Goal: Task Accomplishment & Management: Complete application form

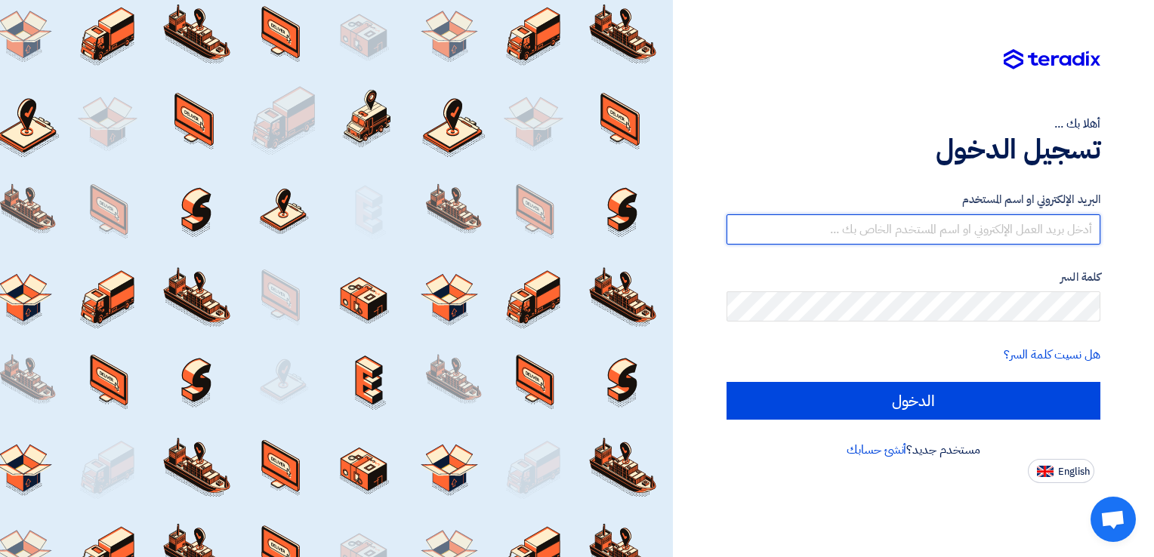
click at [951, 229] on input "text" at bounding box center [913, 229] width 374 height 30
type input "[DEMOGRAPHIC_DATA][EMAIL_ADDRESS][DOMAIN_NAME]"
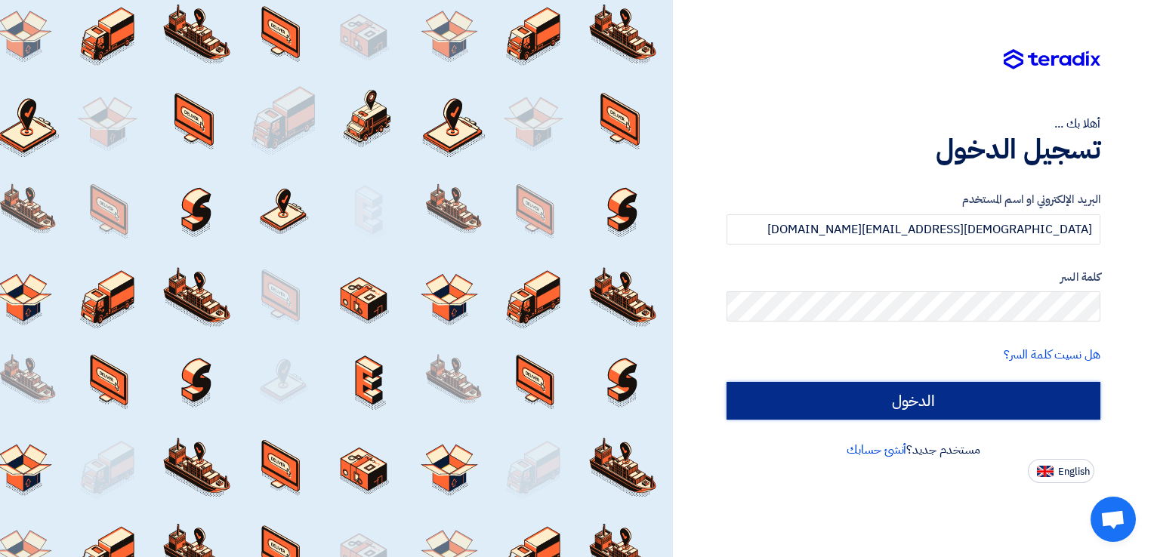
click at [962, 396] on input "الدخول" at bounding box center [913, 401] width 374 height 38
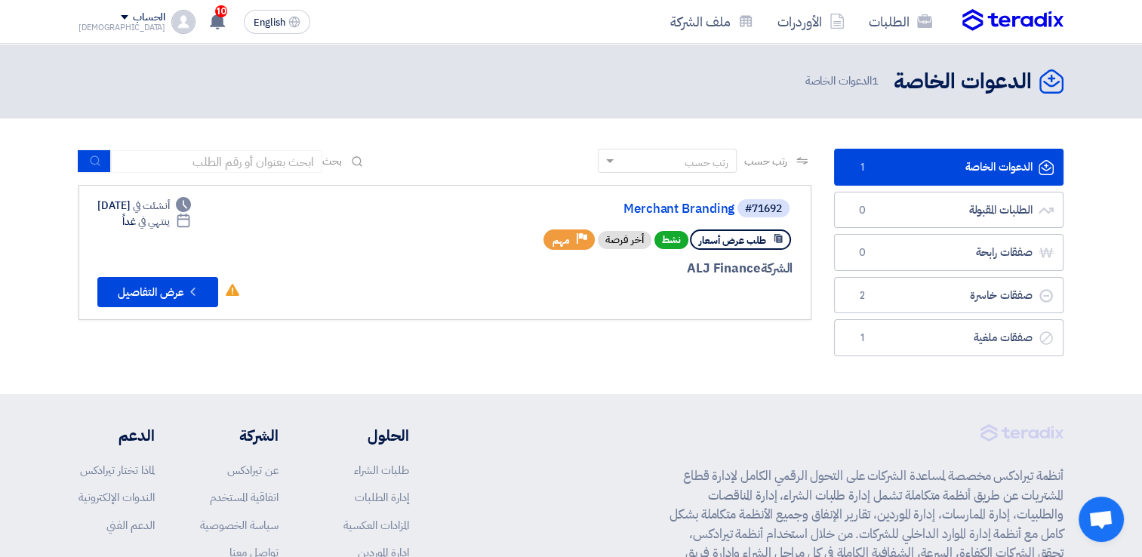
click at [990, 162] on link "الدعوات الخاصة الدعوات الخاصة 1" at bounding box center [948, 167] width 229 height 37
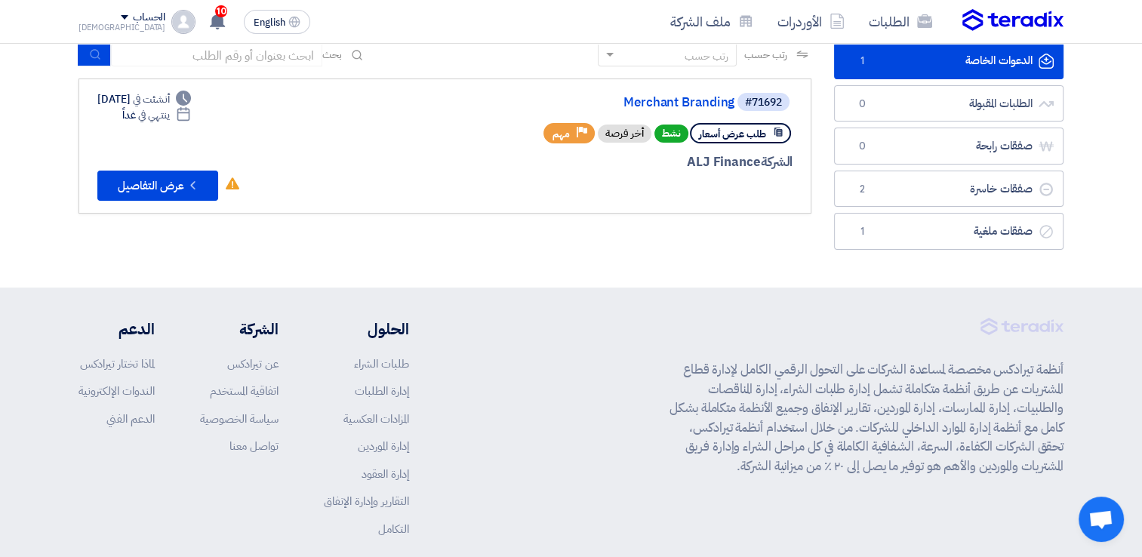
scroll to position [181, 0]
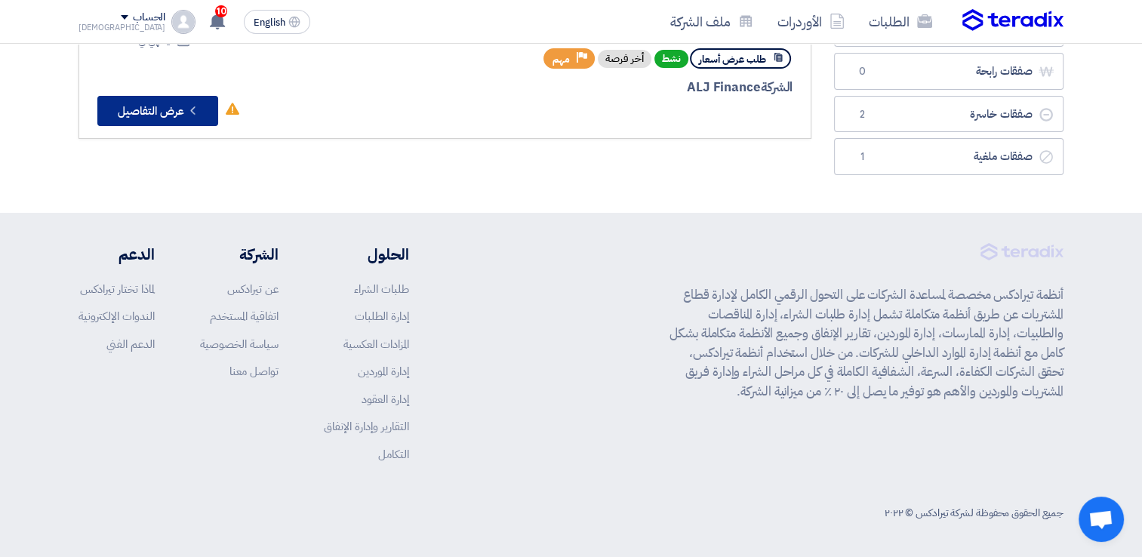
click at [172, 112] on button "Check details عرض التفاصيل" at bounding box center [157, 111] width 121 height 30
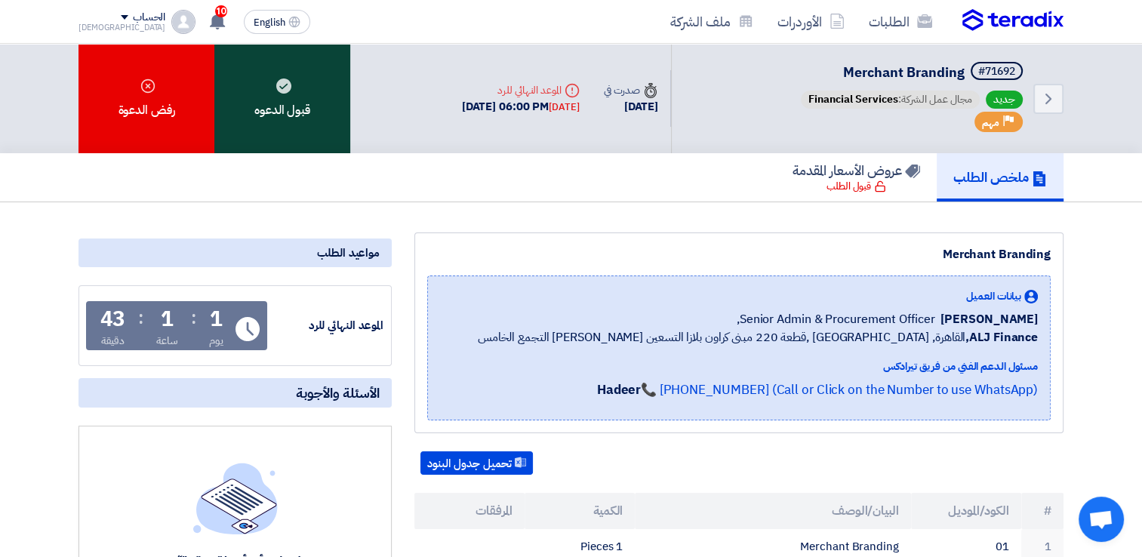
click at [270, 115] on div "قبول الدعوه" at bounding box center [282, 98] width 136 height 109
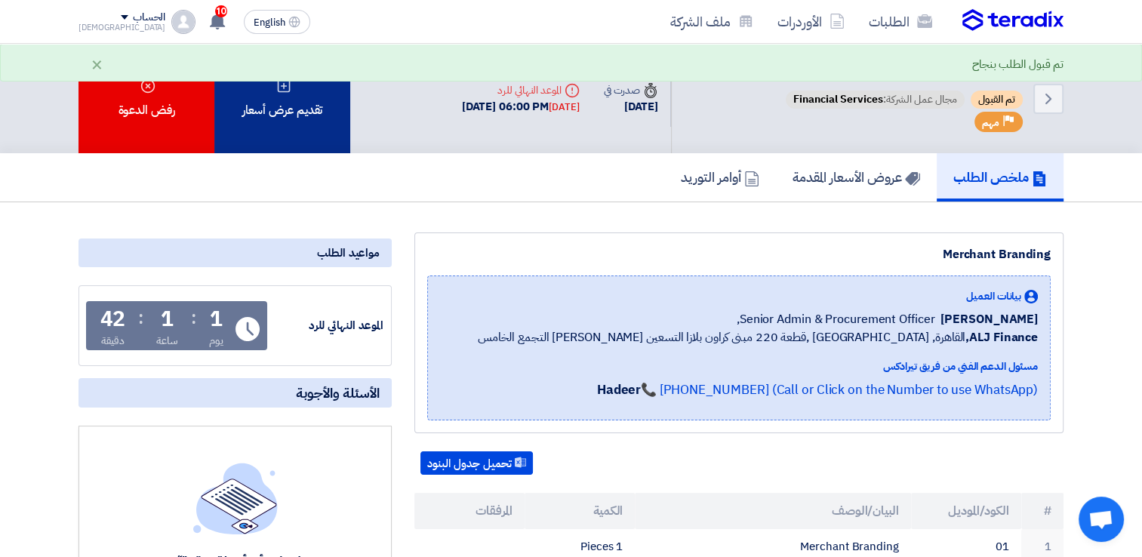
click at [293, 110] on div "تقديم عرض أسعار" at bounding box center [282, 98] width 136 height 109
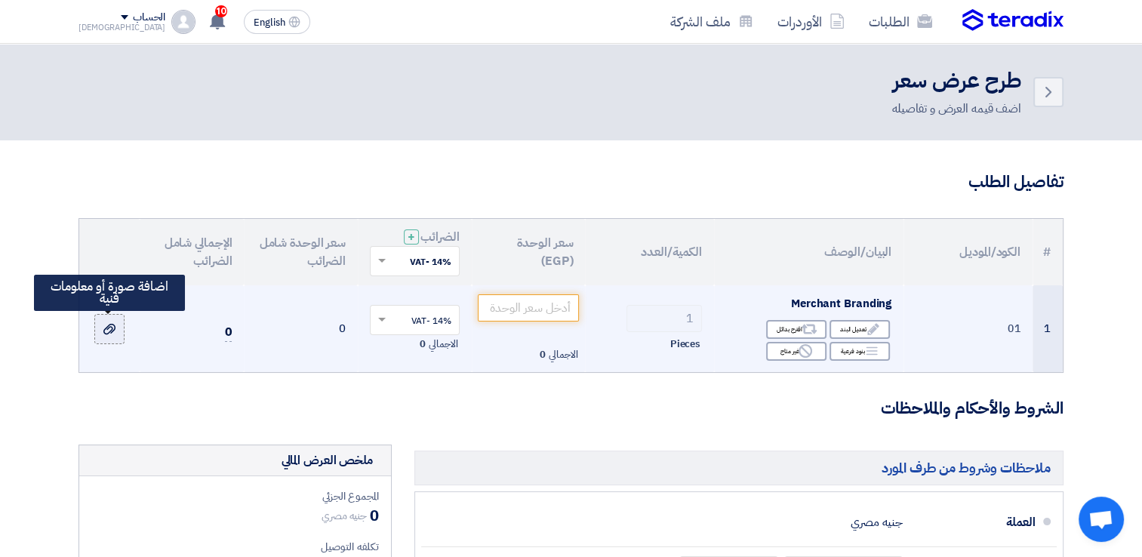
click at [115, 328] on use at bounding box center [109, 329] width 12 height 11
click at [0, 0] on input "file" at bounding box center [0, 0] width 0 height 0
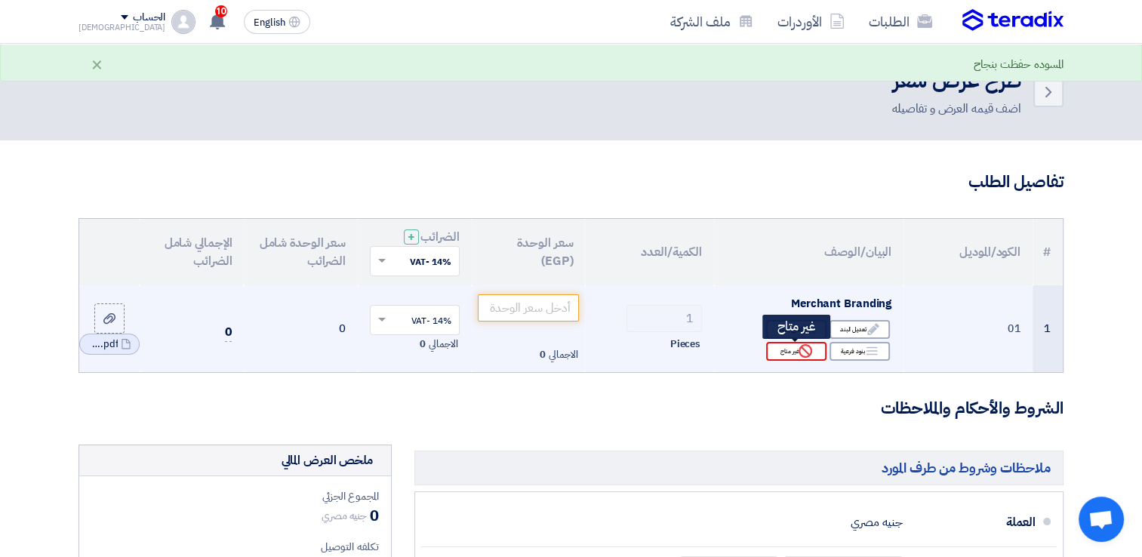
scroll to position [377, 0]
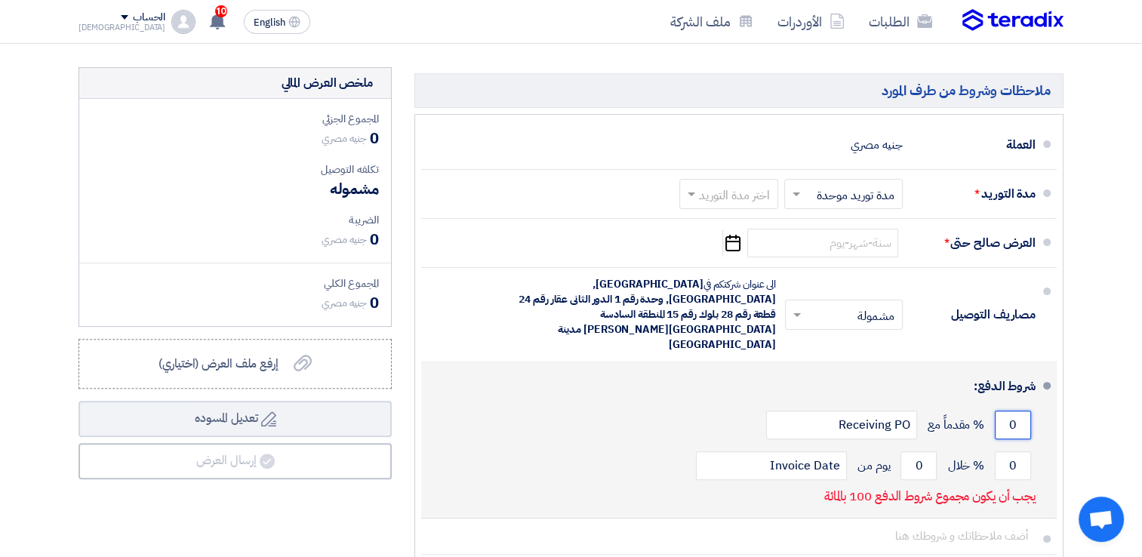
click at [1015, 411] on input "0" at bounding box center [1013, 425] width 36 height 29
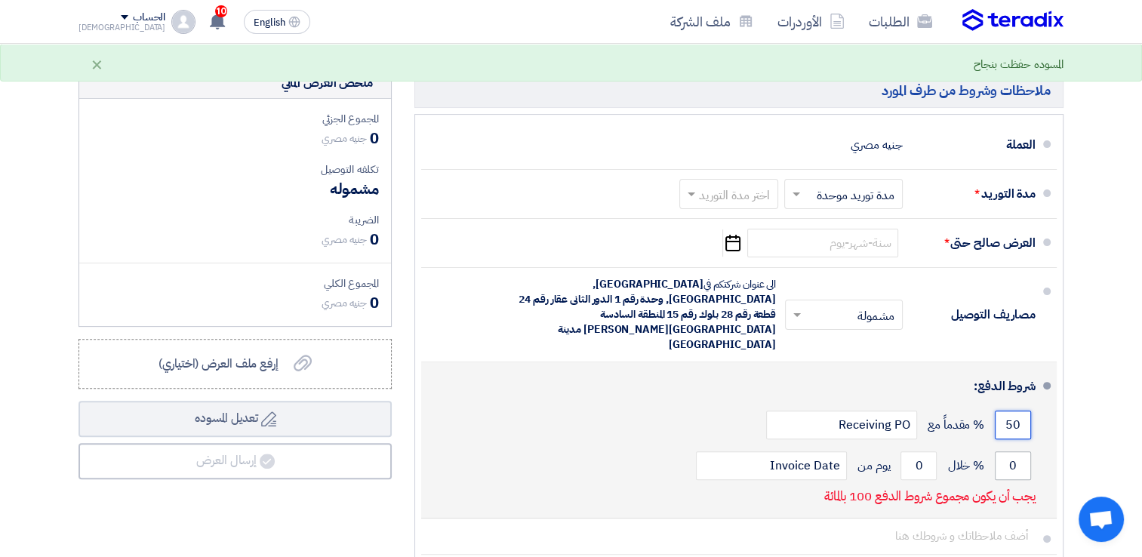
type input "50"
click at [1018, 451] on input "0" at bounding box center [1013, 465] width 36 height 29
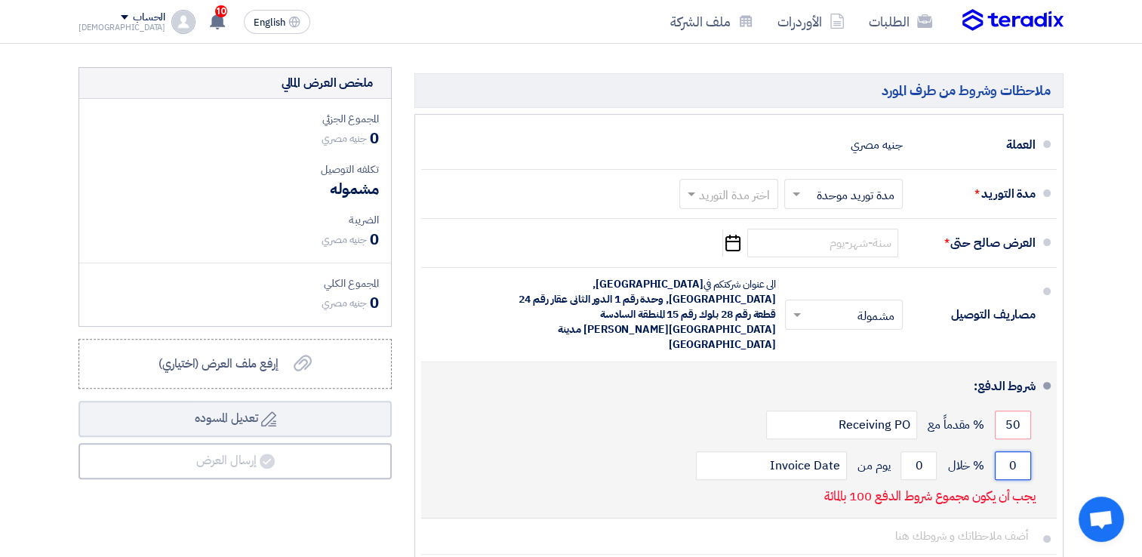
click at [1009, 451] on input "0" at bounding box center [1013, 465] width 36 height 29
type input "05"
click at [920, 451] on input "0" at bounding box center [919, 465] width 36 height 29
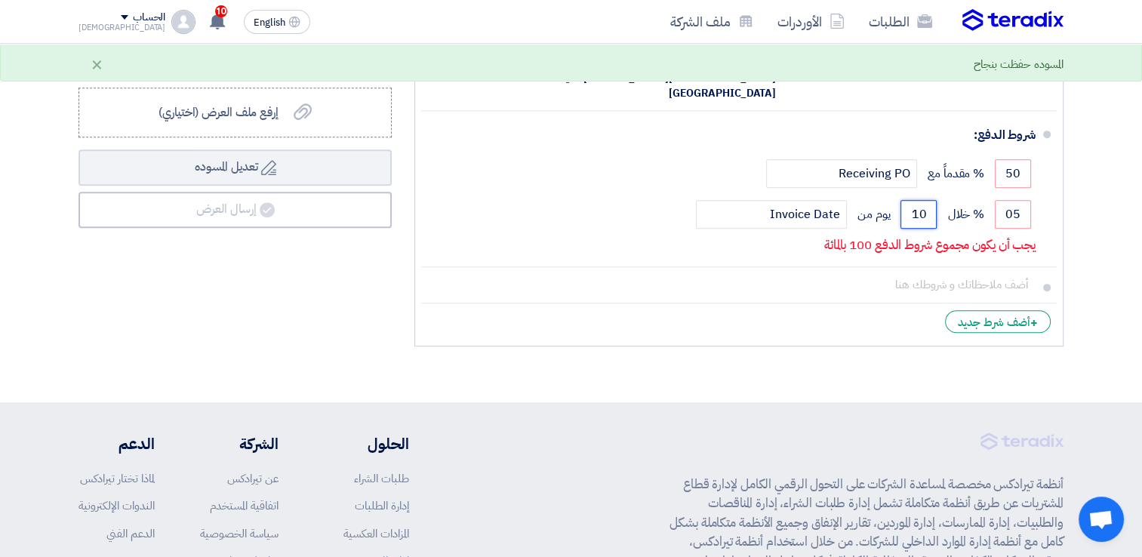
scroll to position [604, 0]
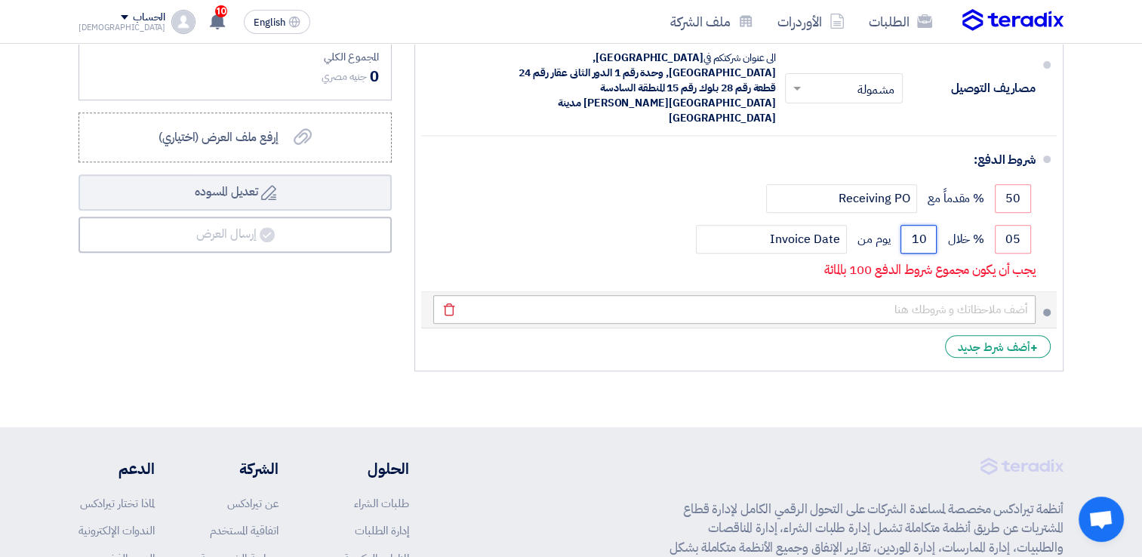
type input "10"
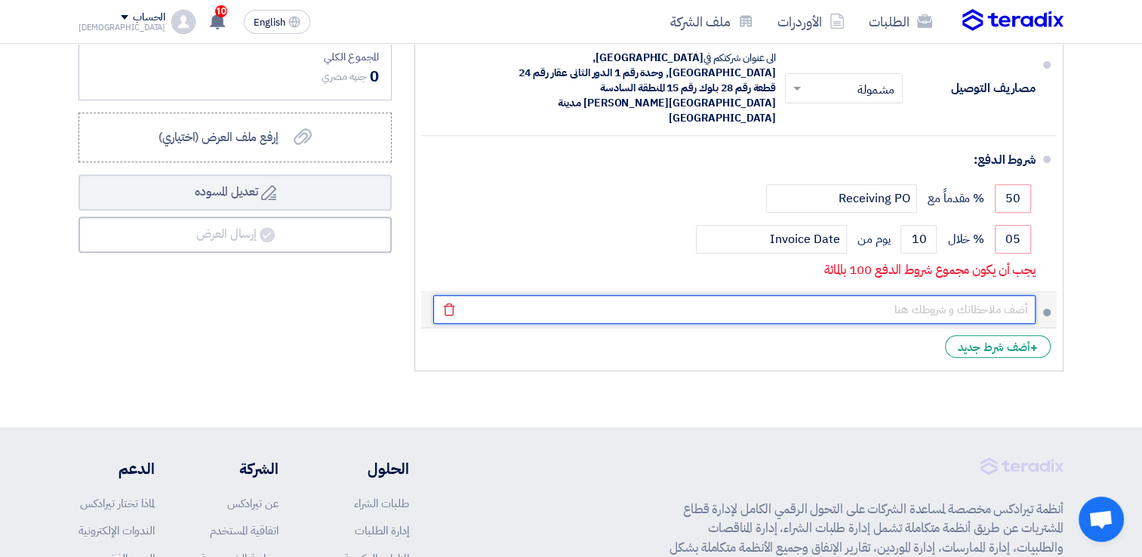
click at [998, 295] on input "text" at bounding box center [734, 309] width 602 height 29
type input "i"
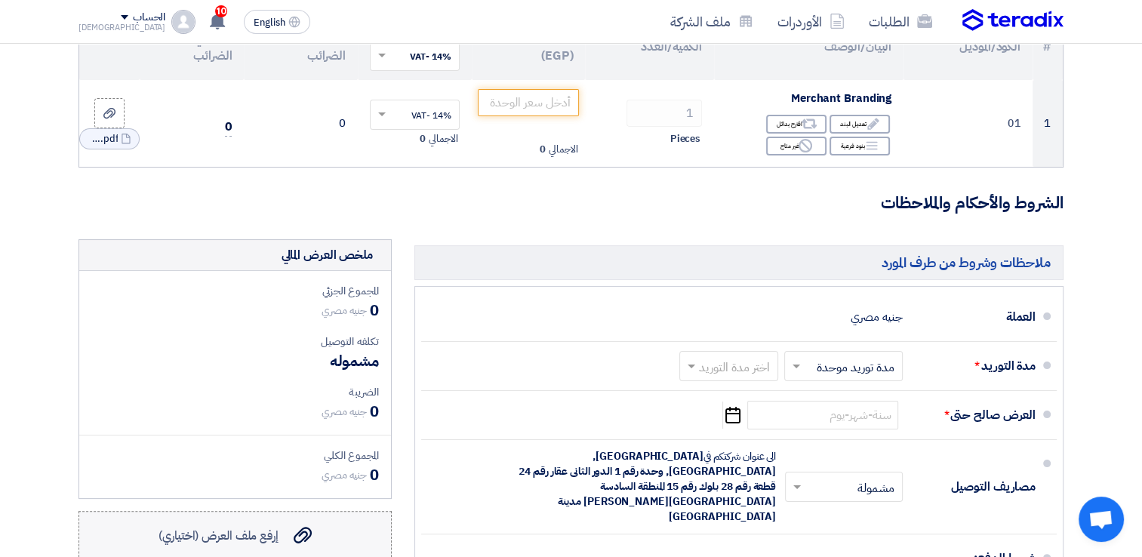
scroll to position [109, 0]
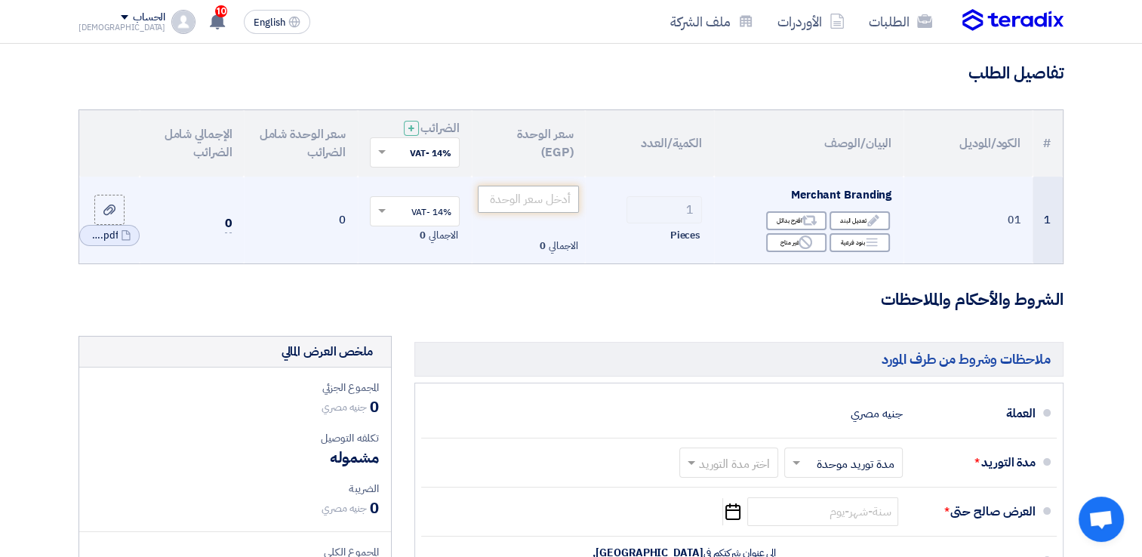
type input "هذه الاسعار غير شامله 14% القيمه المضافه"
click at [538, 189] on input "number" at bounding box center [529, 199] width 102 height 27
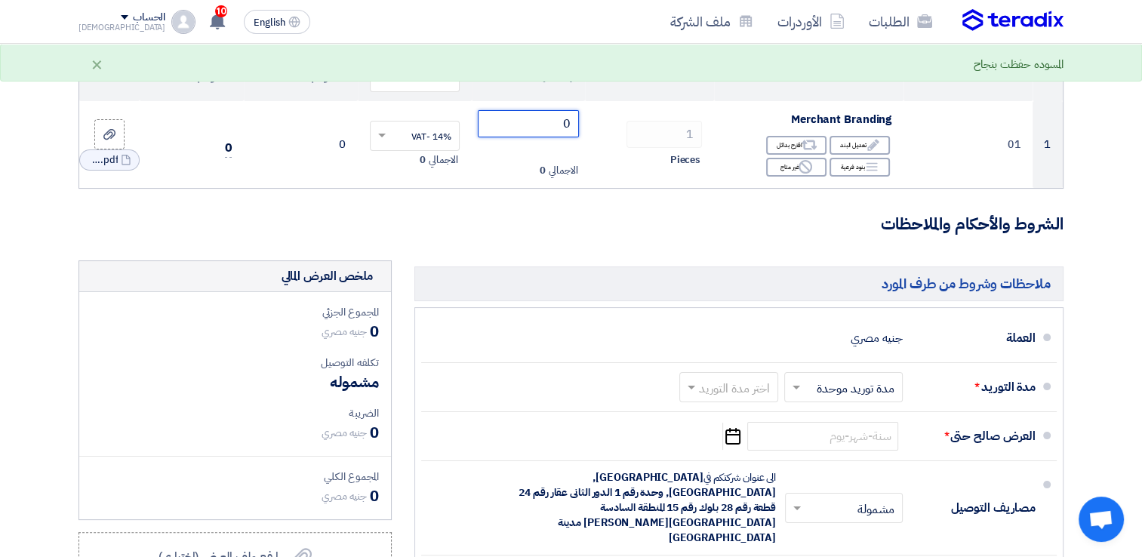
scroll to position [33, 0]
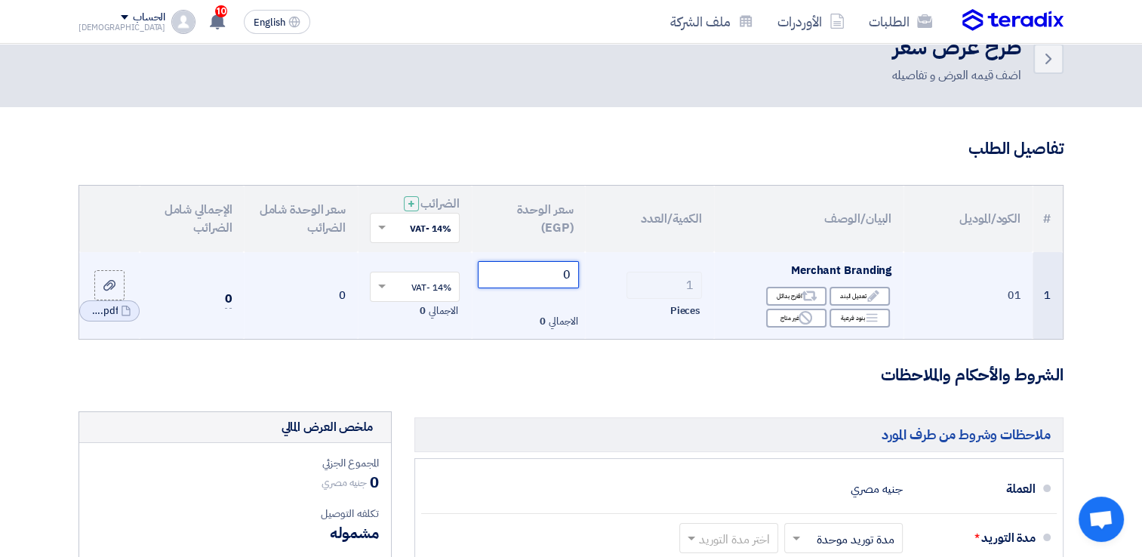
type input "0"
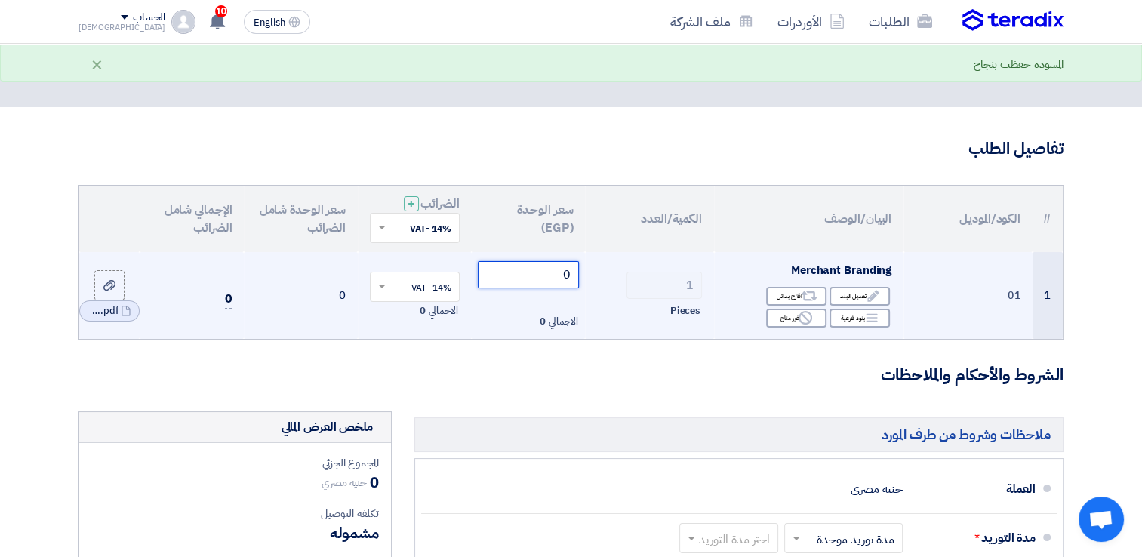
click at [568, 274] on input "0" at bounding box center [529, 274] width 102 height 27
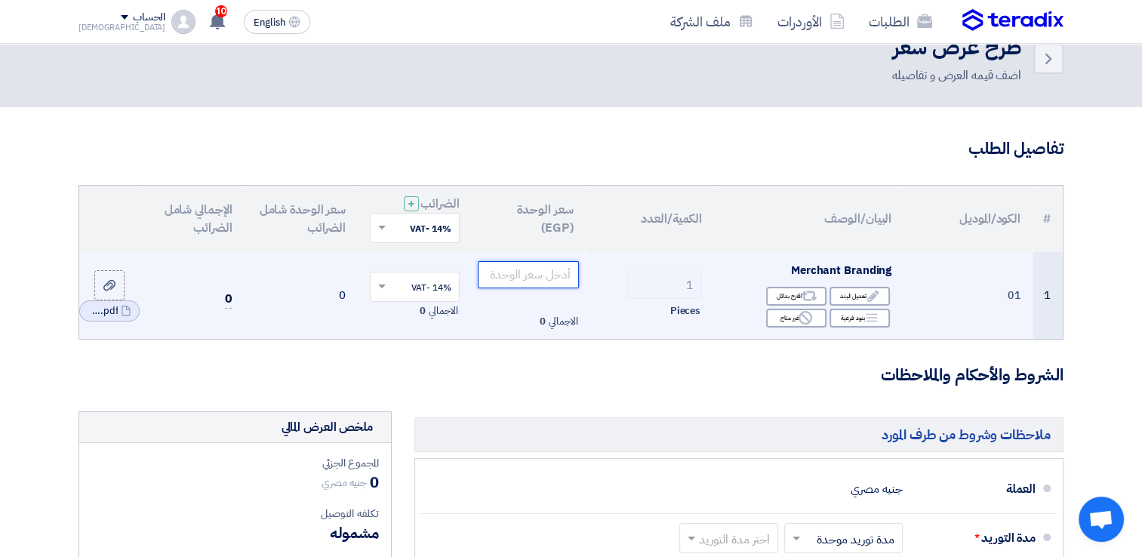
click at [528, 274] on input "number" at bounding box center [529, 274] width 102 height 27
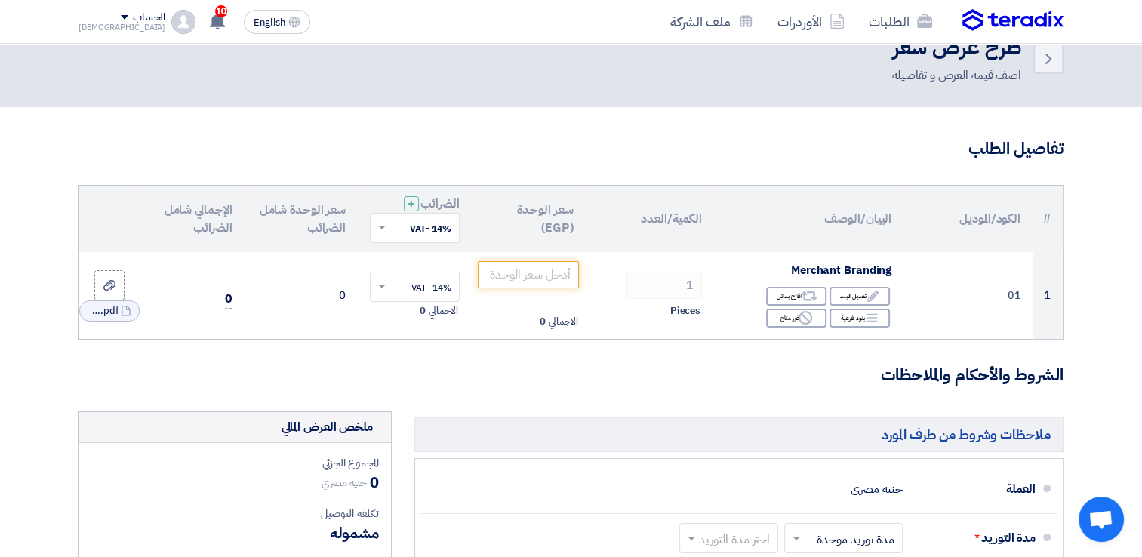
click at [378, 226] on span at bounding box center [382, 228] width 8 height 5
click at [378, 226] on span at bounding box center [382, 228] width 8 height 4
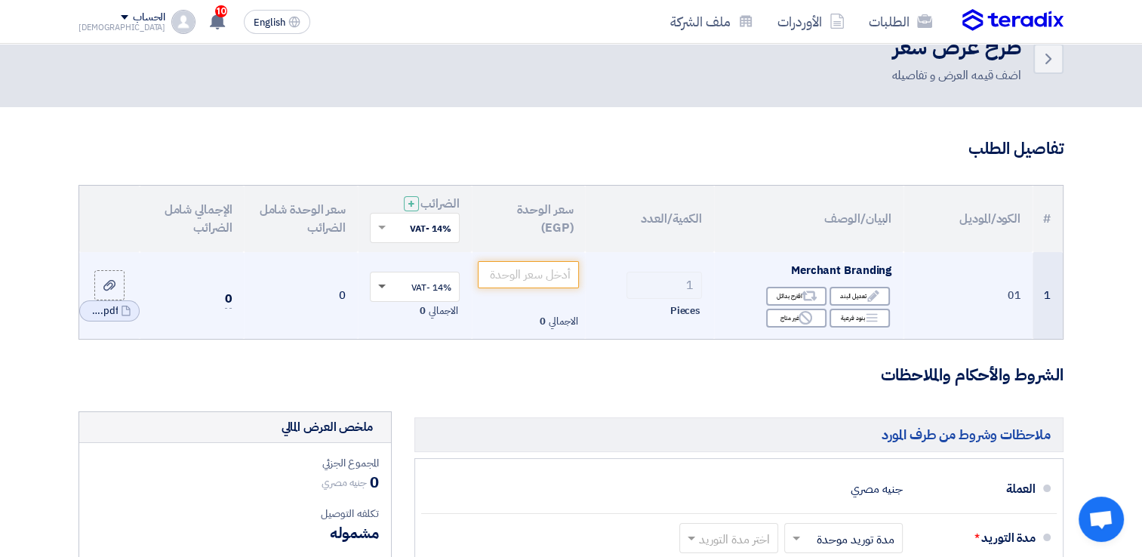
click at [384, 288] on span at bounding box center [380, 287] width 19 height 14
click at [382, 287] on span at bounding box center [382, 287] width 8 height 5
type input "س"
click at [551, 276] on input "number" at bounding box center [529, 274] width 102 height 27
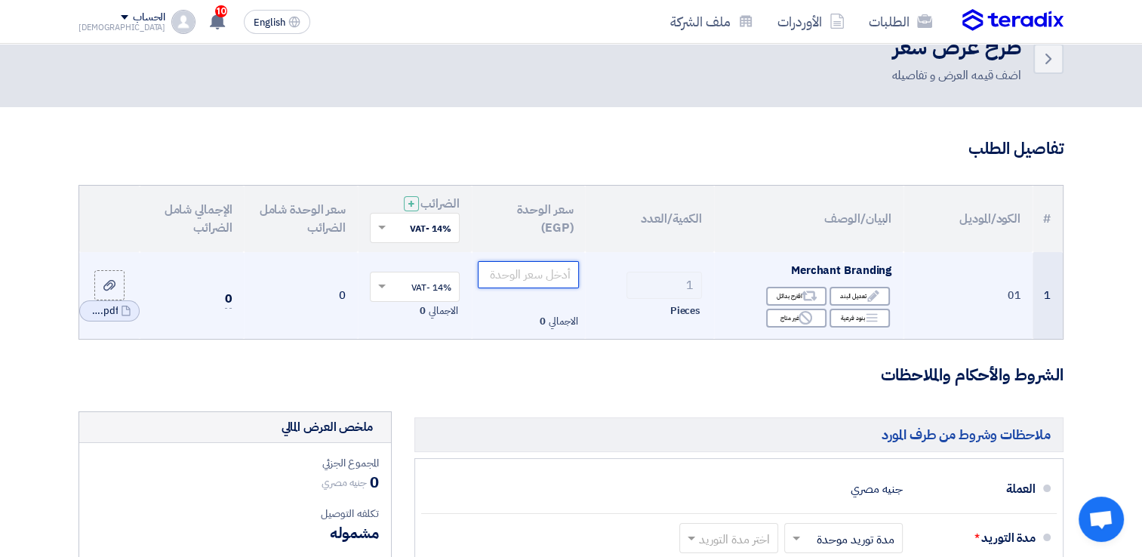
type input "5"
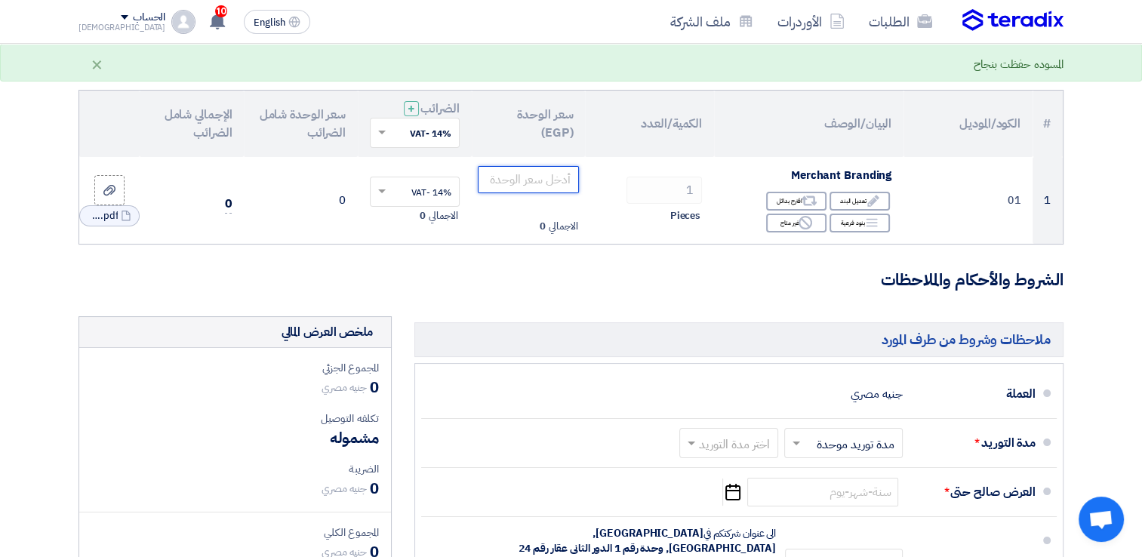
scroll to position [377, 0]
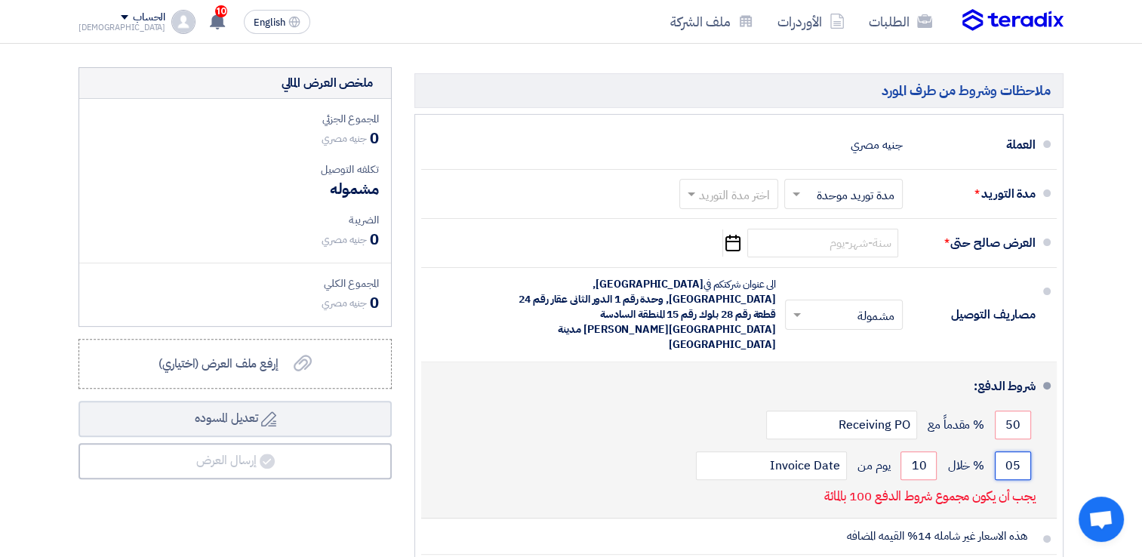
click at [1018, 451] on input "05" at bounding box center [1013, 465] width 36 height 29
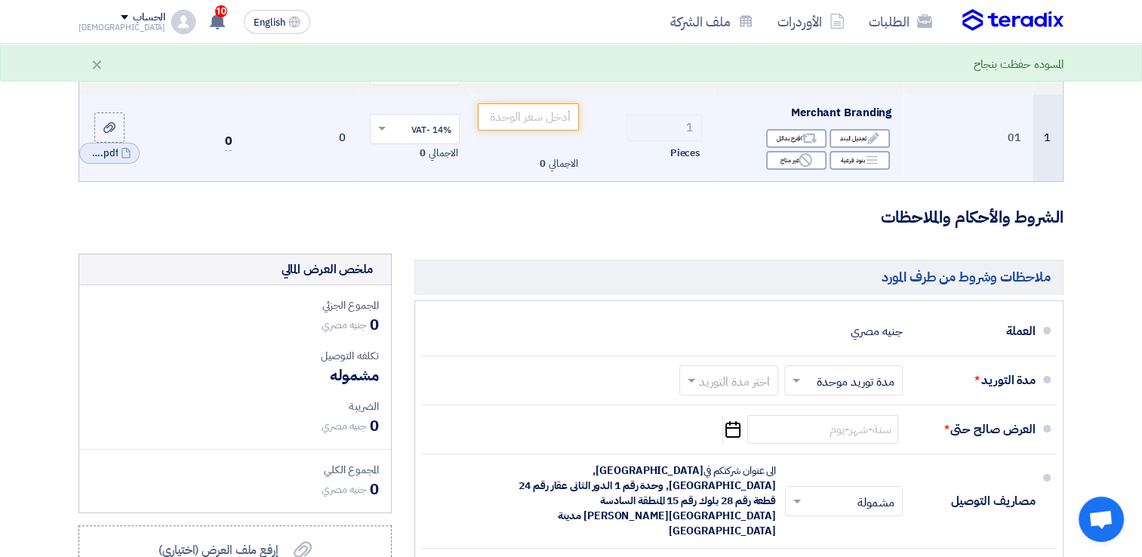
scroll to position [187, 0]
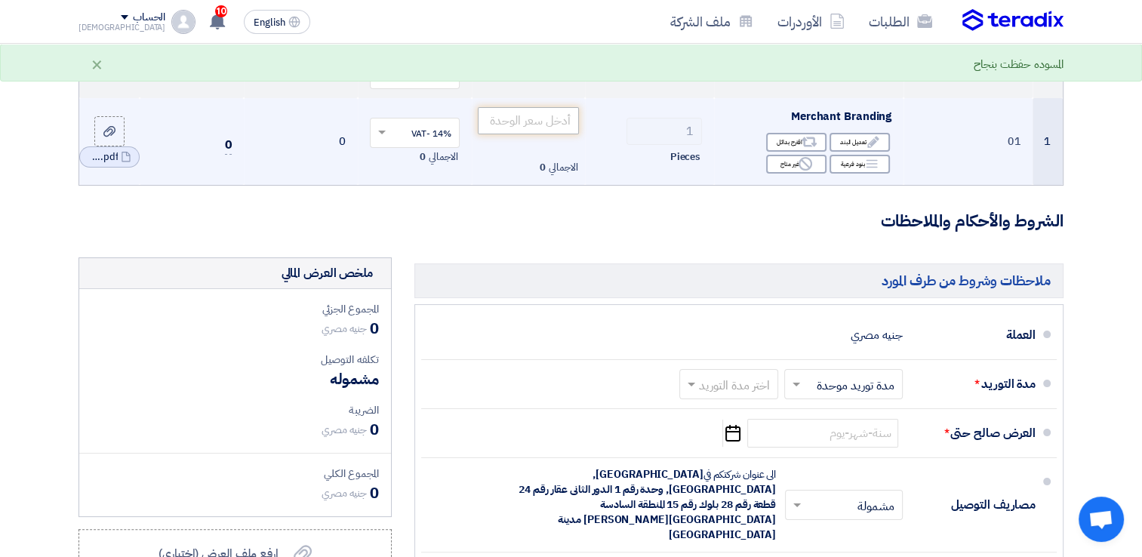
type input "50"
click at [560, 125] on input "number" at bounding box center [529, 120] width 102 height 27
type input "5"
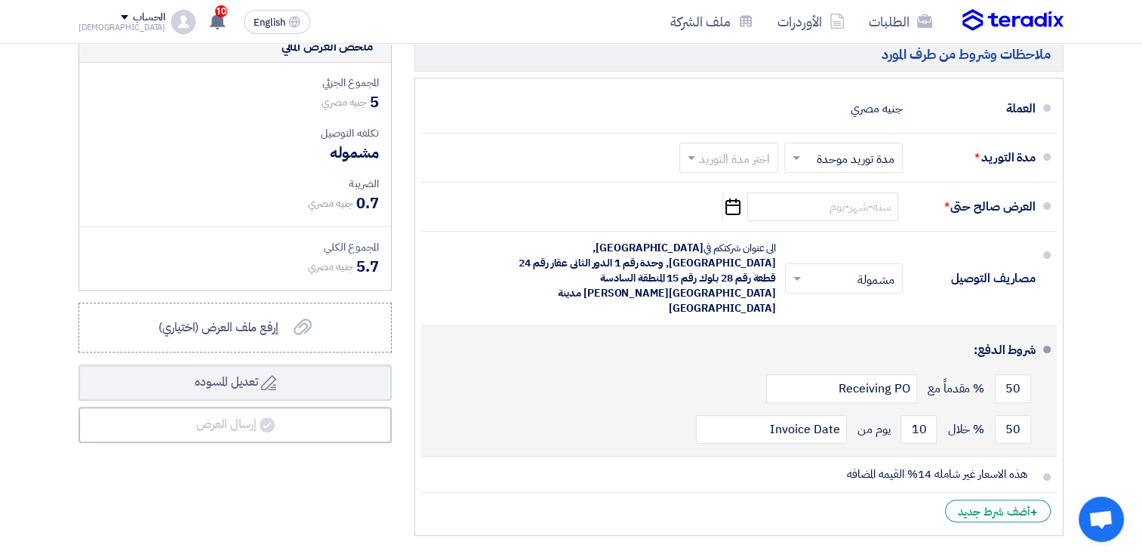
scroll to position [299, 0]
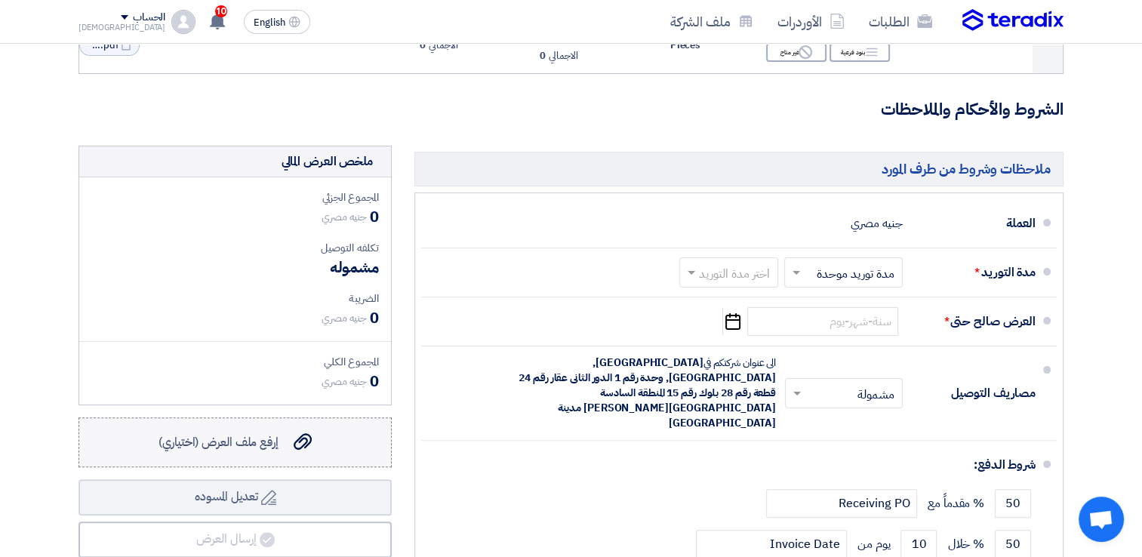
click at [222, 445] on span "إرفع ملف العرض (اختياري)" at bounding box center [219, 442] width 120 height 18
click at [0, 0] on input "إرفع ملف العرض (اختياري) إرفع ملف العرض (اختياري)" at bounding box center [0, 0] width 0 height 0
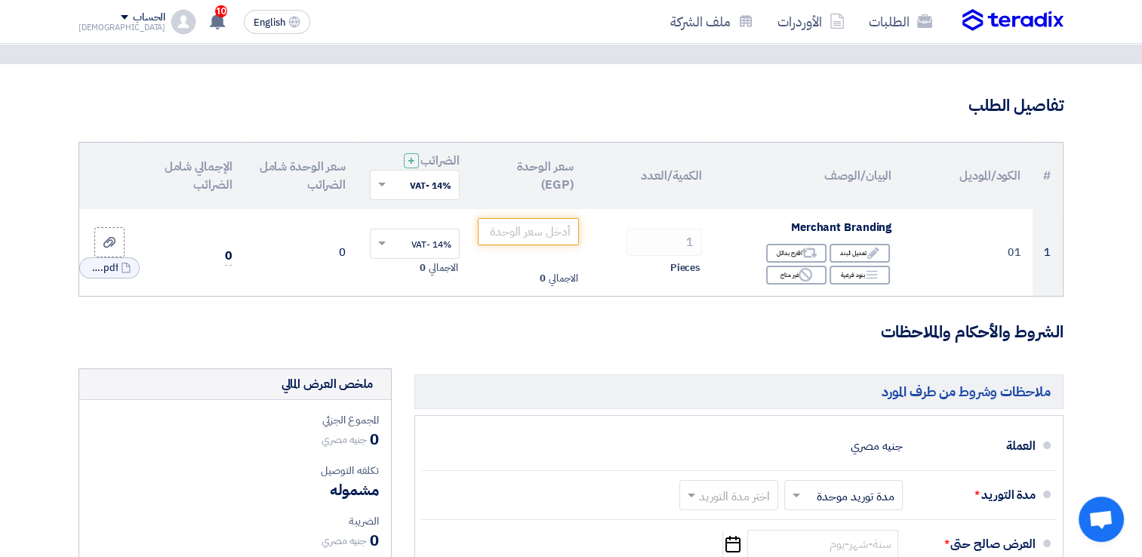
scroll to position [151, 0]
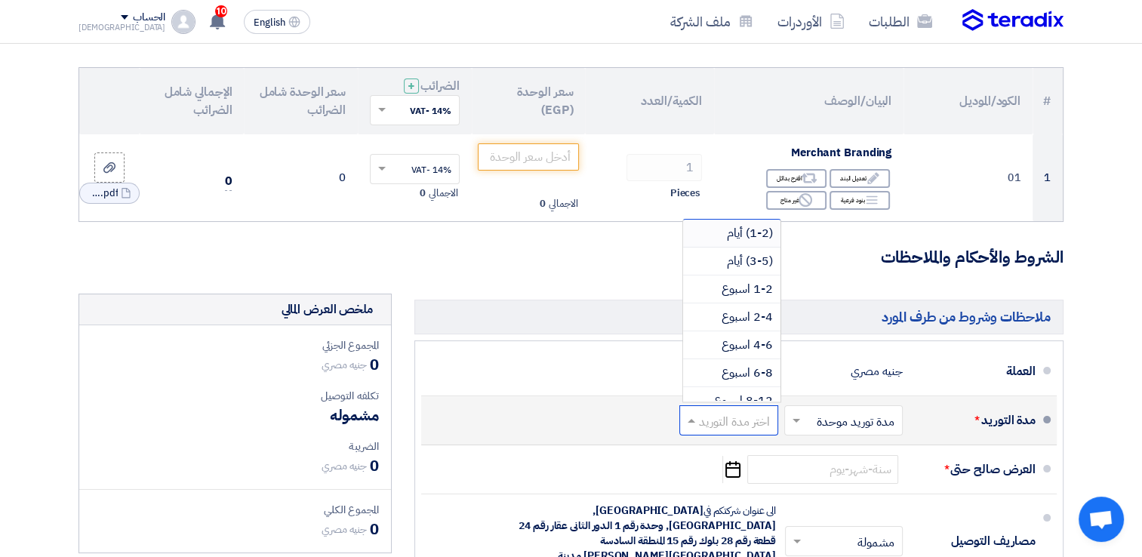
click at [715, 415] on input "text" at bounding box center [725, 422] width 91 height 22
click at [747, 319] on span "2-4 اسبوع" at bounding box center [747, 317] width 51 height 18
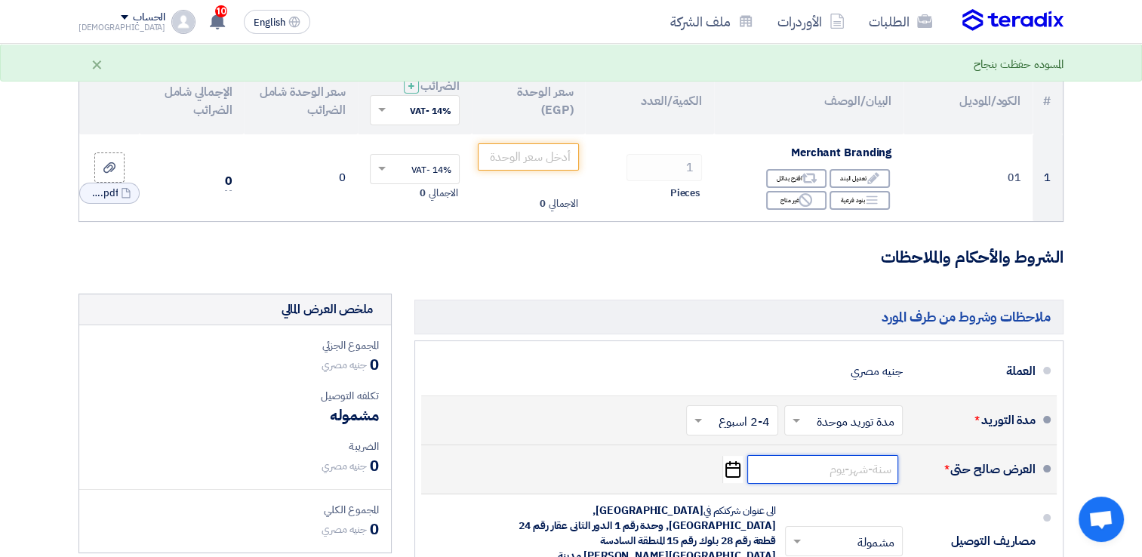
click at [865, 470] on input at bounding box center [822, 469] width 151 height 29
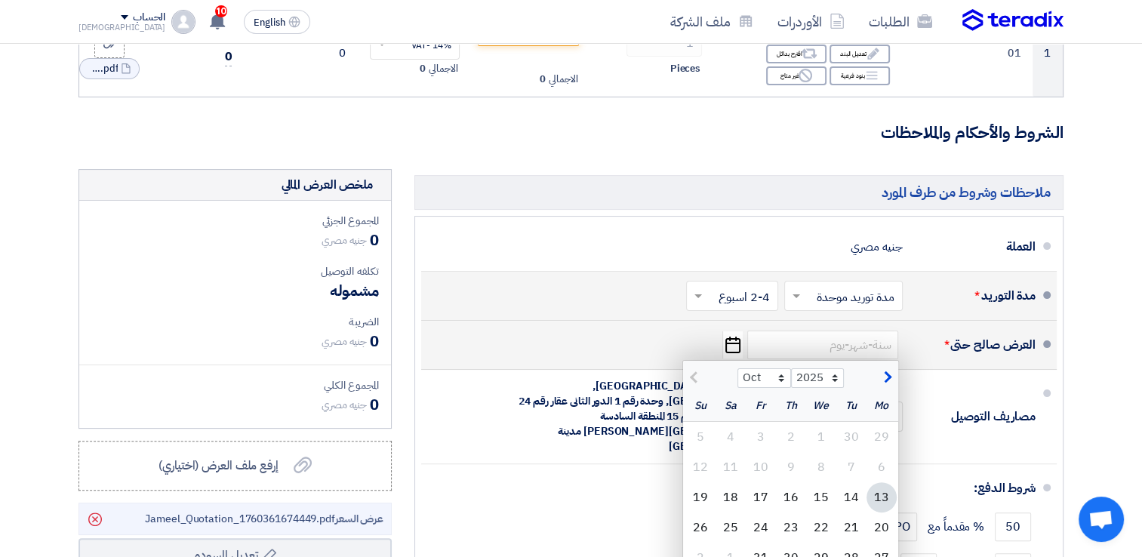
scroll to position [302, 0]
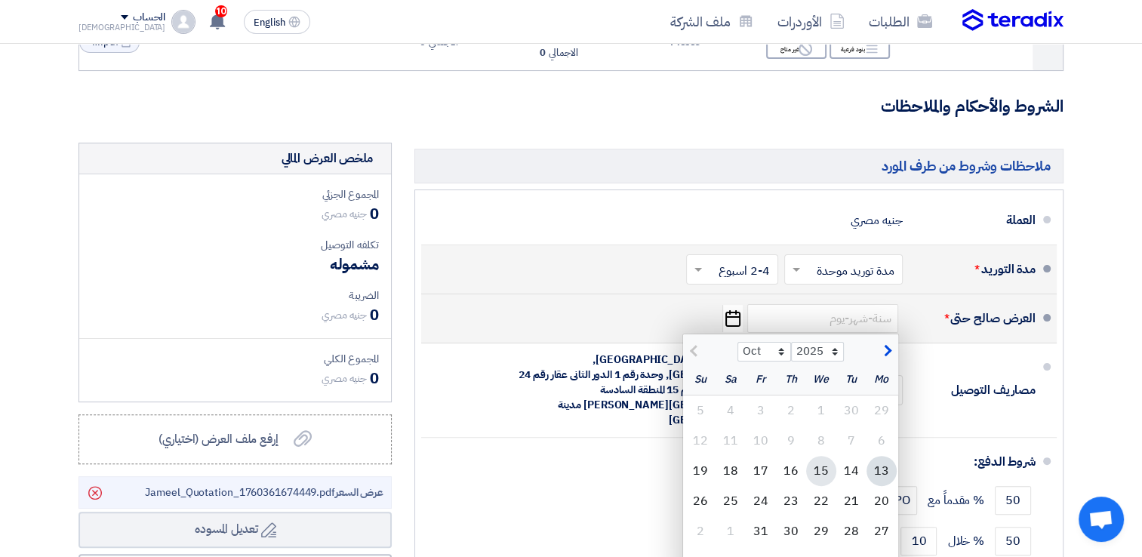
click at [821, 470] on div "15" at bounding box center [821, 471] width 30 height 30
type input "[DATE]"
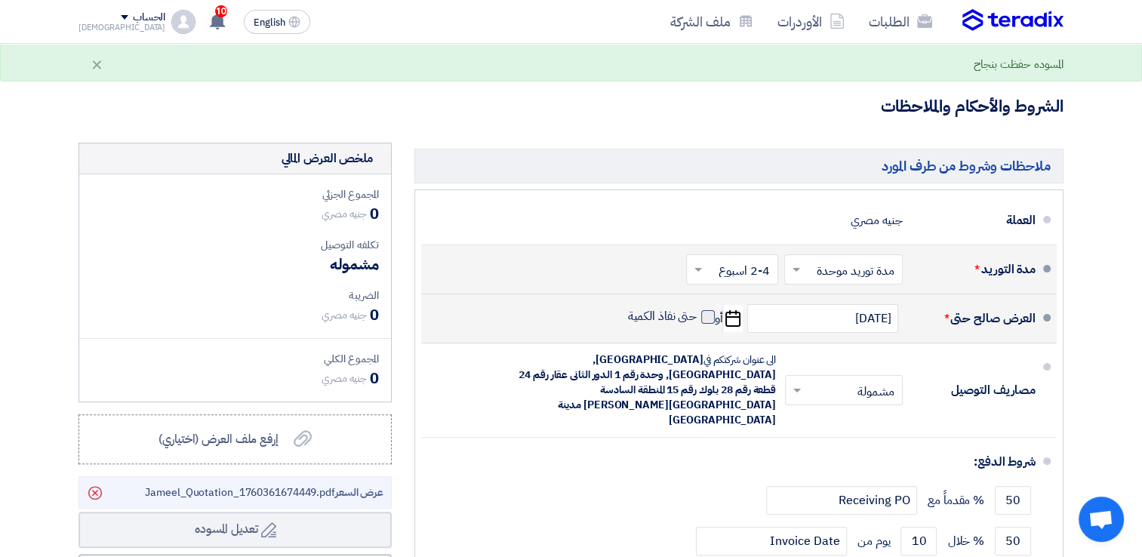
click at [706, 316] on span at bounding box center [708, 317] width 14 height 14
click at [698, 316] on input "حتى نفاذ الكمية" at bounding box center [661, 323] width 72 height 29
checkbox input "true"
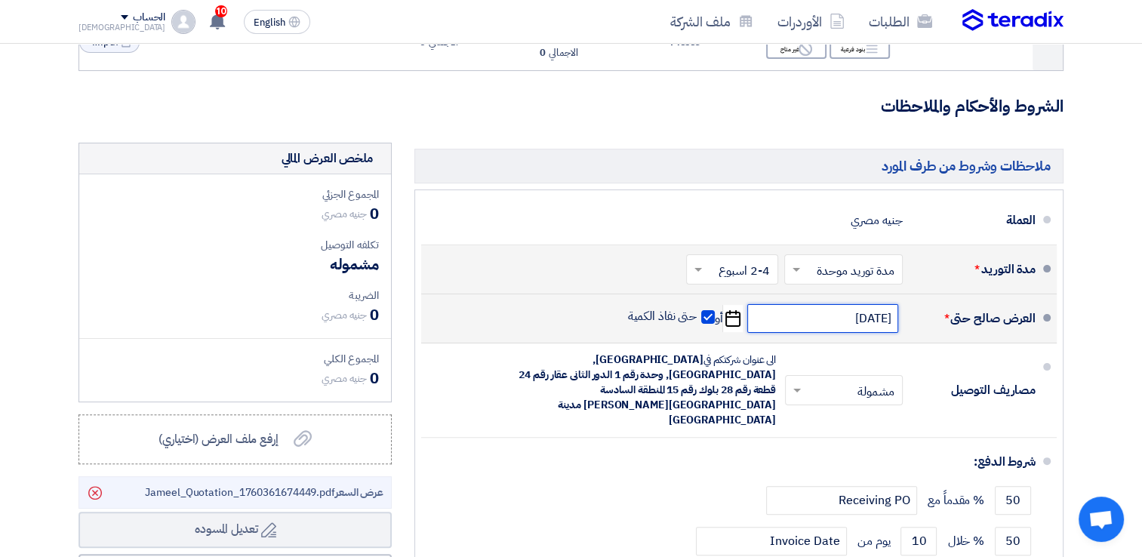
click at [802, 319] on input "[DATE]" at bounding box center [822, 318] width 151 height 29
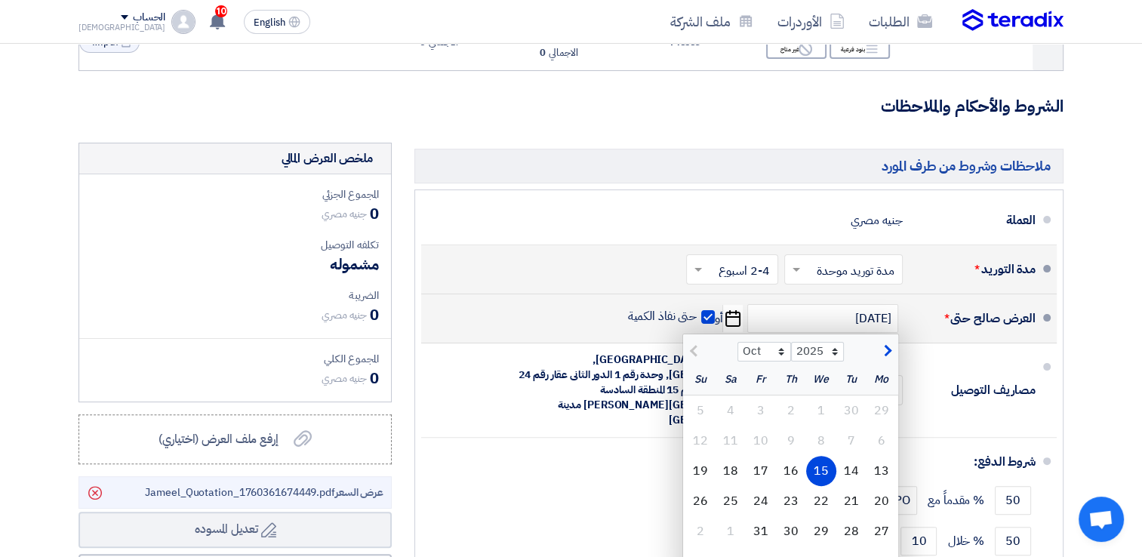
scroll to position [377, 0]
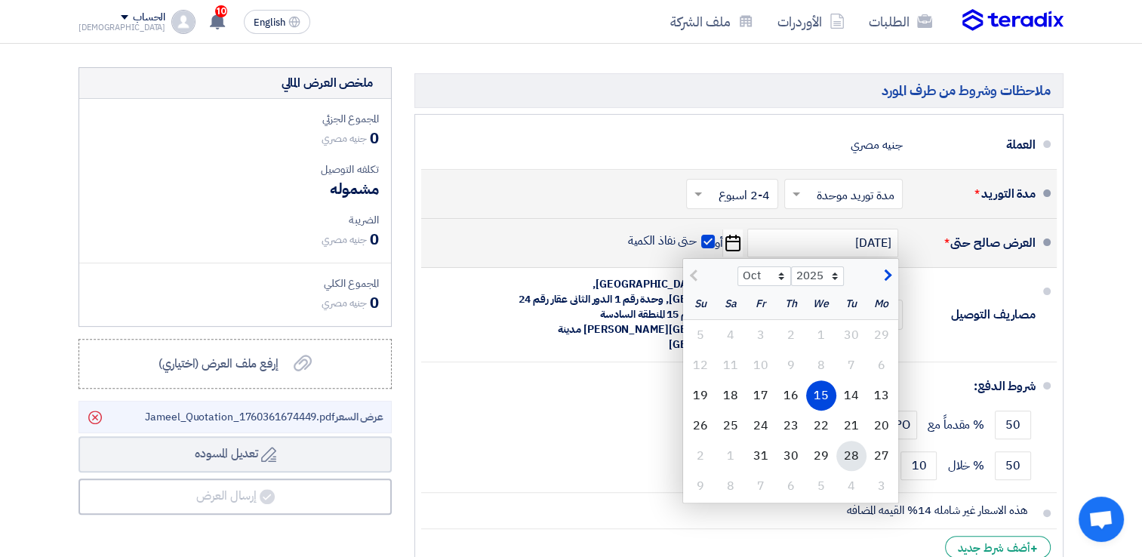
click at [854, 454] on div "28" at bounding box center [851, 456] width 30 height 30
type input "[DATE]"
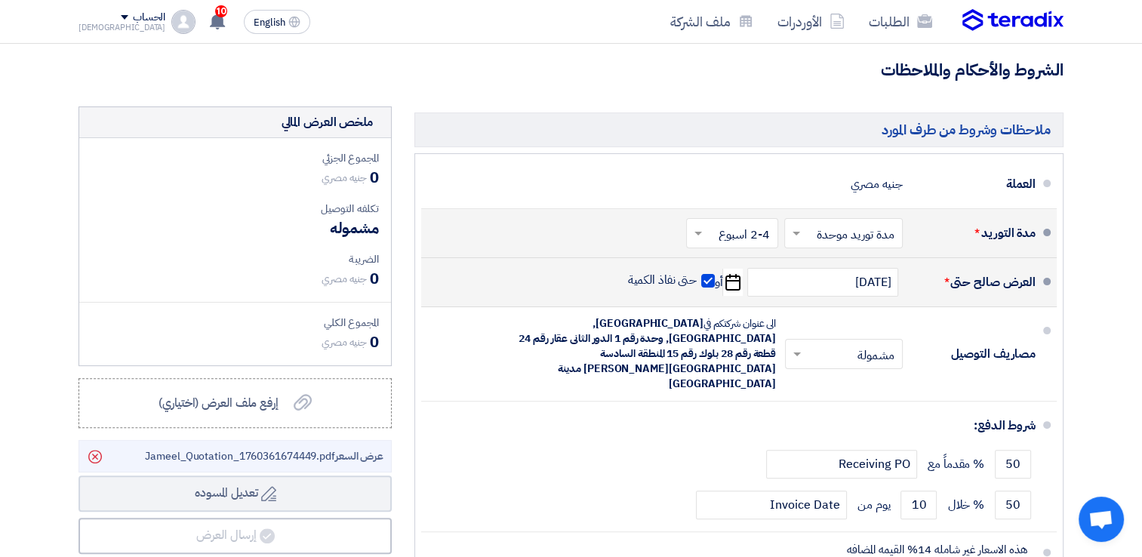
scroll to position [453, 0]
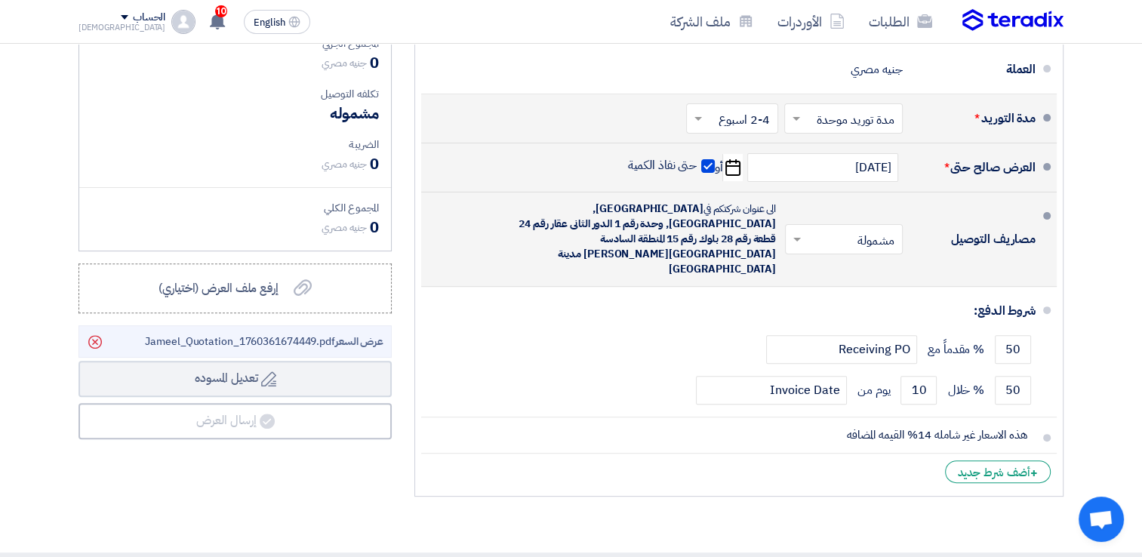
click at [801, 232] on span at bounding box center [795, 239] width 19 height 15
click at [849, 291] on span "غير مشمولة" at bounding box center [871, 300] width 53 height 18
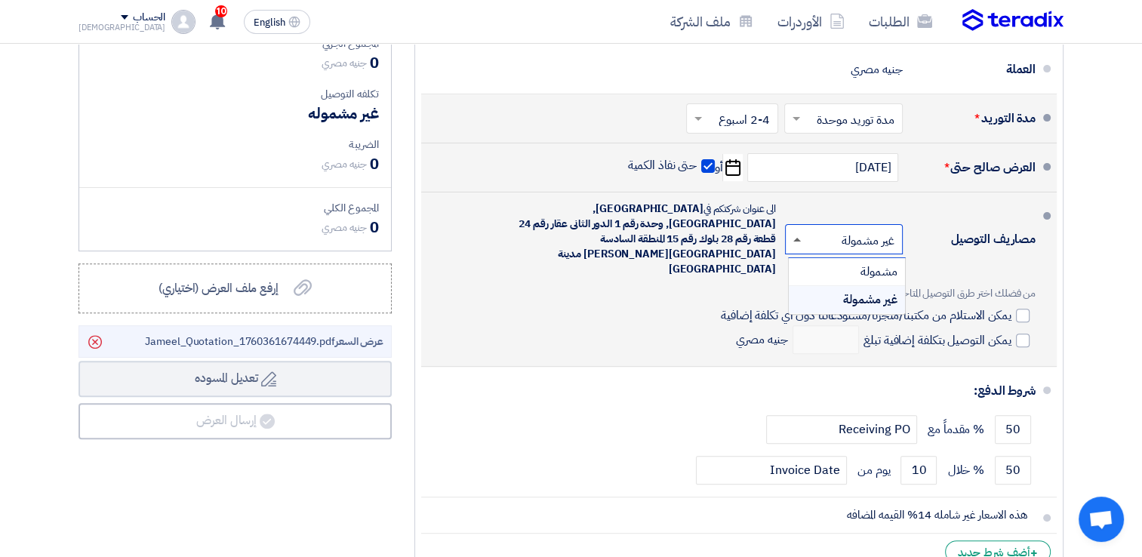
click at [794, 238] on span at bounding box center [797, 240] width 8 height 4
click at [877, 263] on span "مشمولة" at bounding box center [879, 272] width 37 height 18
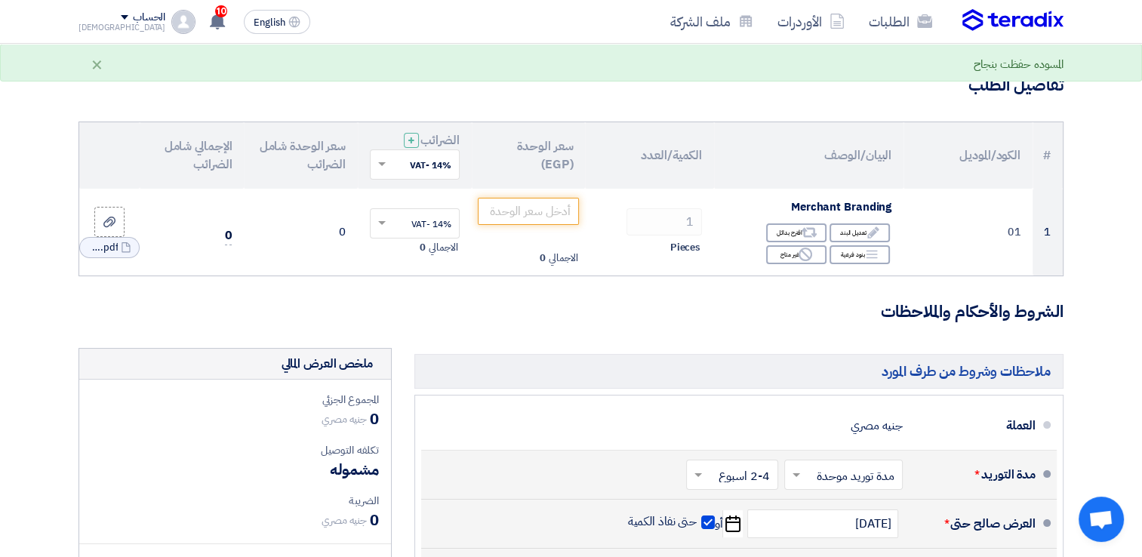
scroll to position [75, 0]
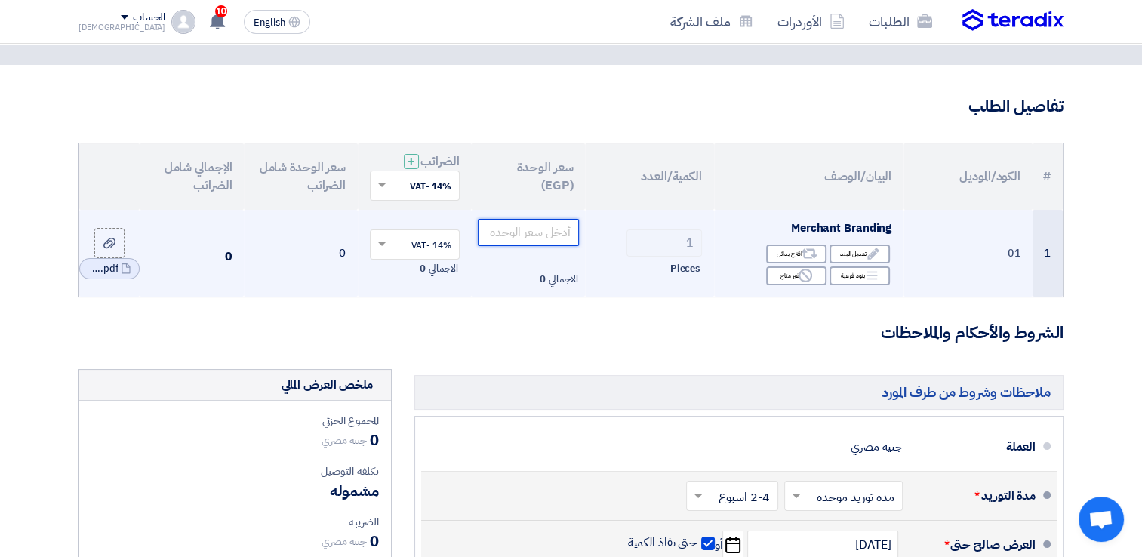
click at [515, 233] on input "number" at bounding box center [529, 232] width 102 height 27
type input "0"
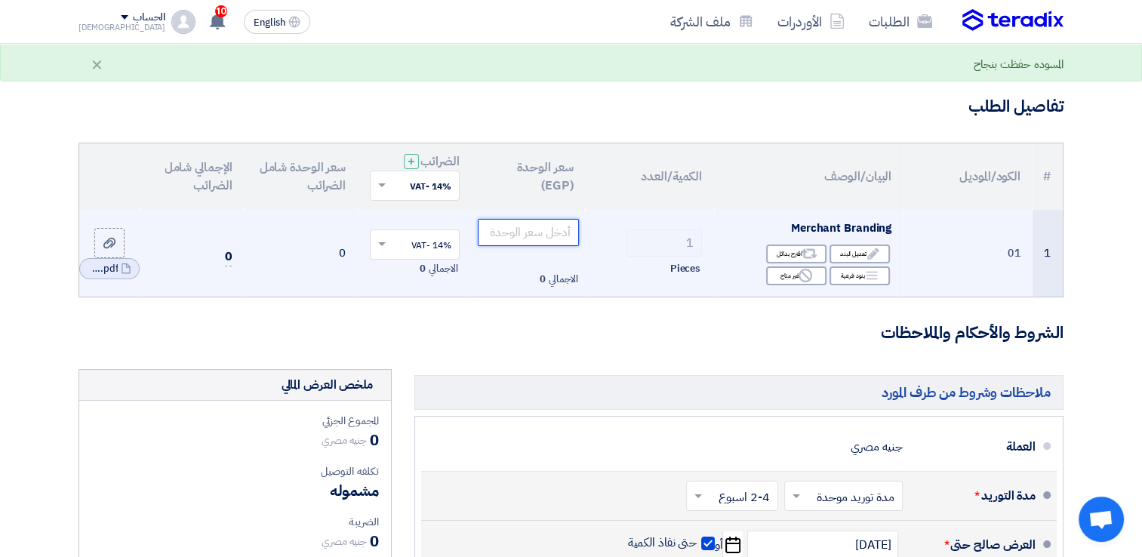
type input "5"
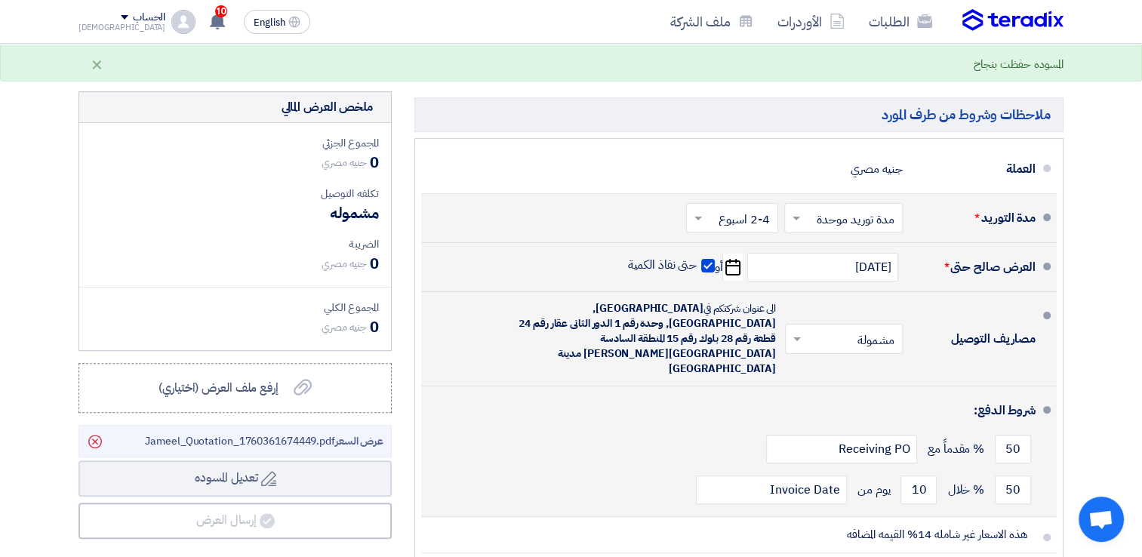
scroll to position [0, 0]
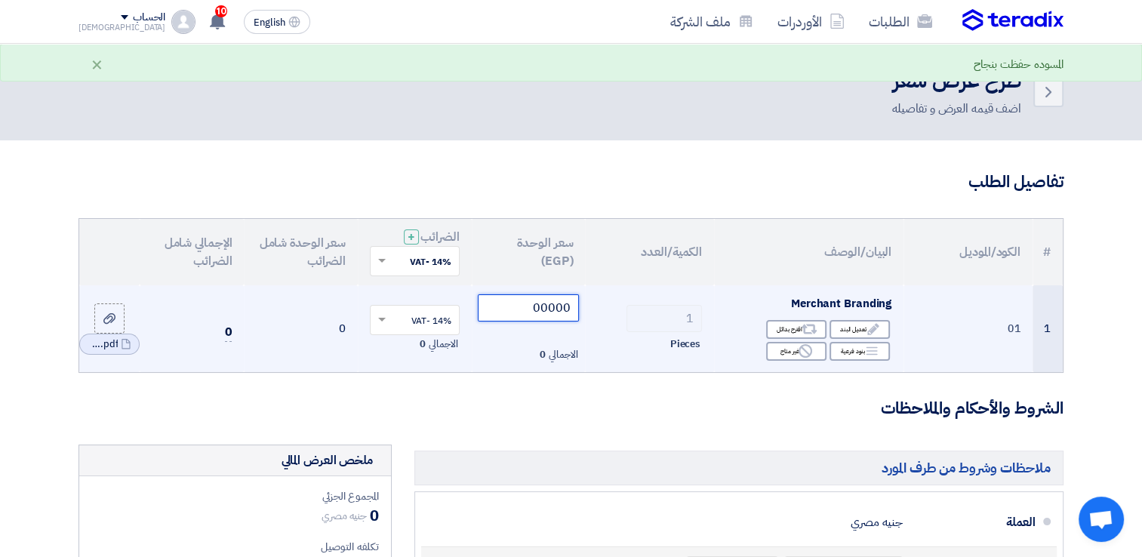
click at [547, 310] on input "00000" at bounding box center [529, 307] width 102 height 27
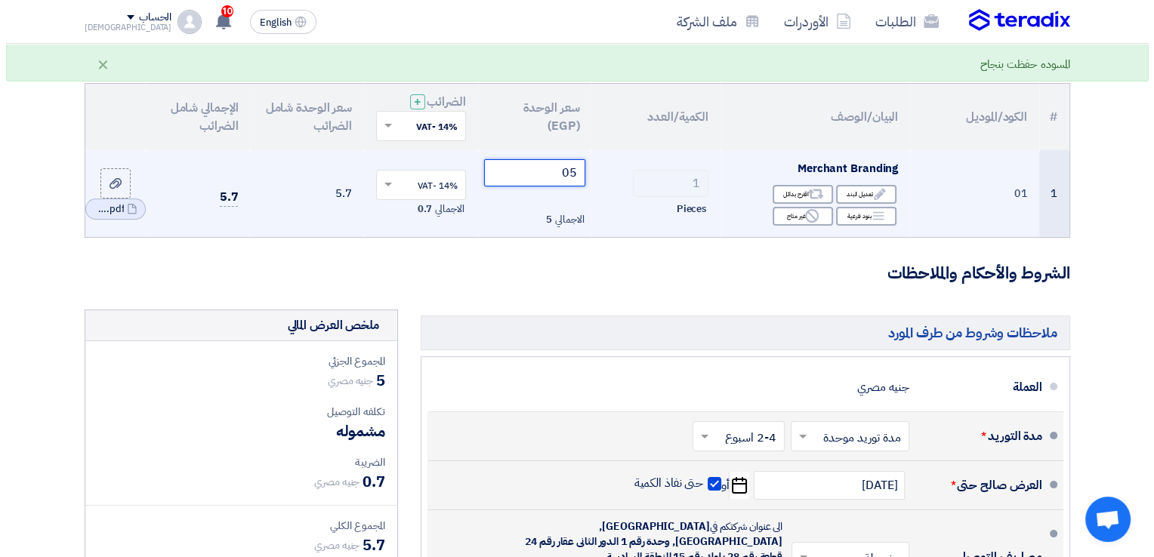
scroll to position [377, 0]
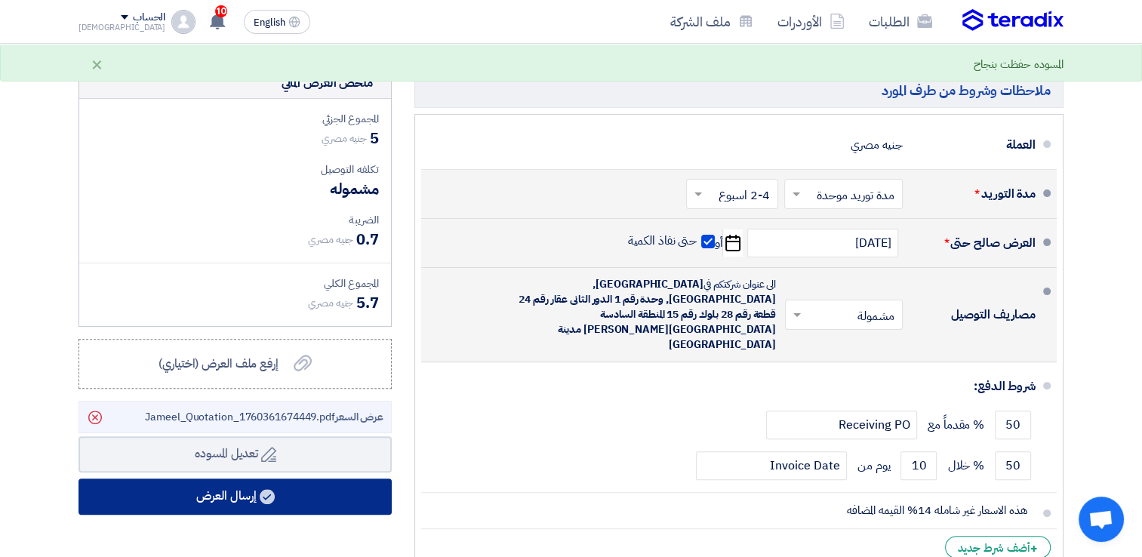
type input "05"
click at [285, 497] on button "إرسال العرض" at bounding box center [235, 497] width 313 height 36
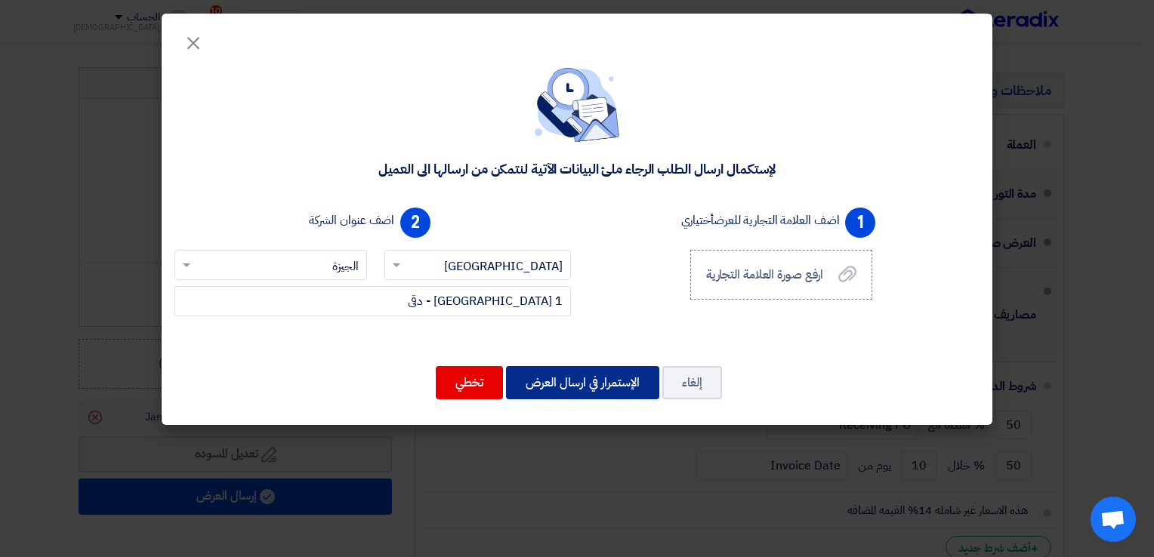
click at [599, 384] on button "الإستمرار في ارسال العرض" at bounding box center [582, 382] width 153 height 33
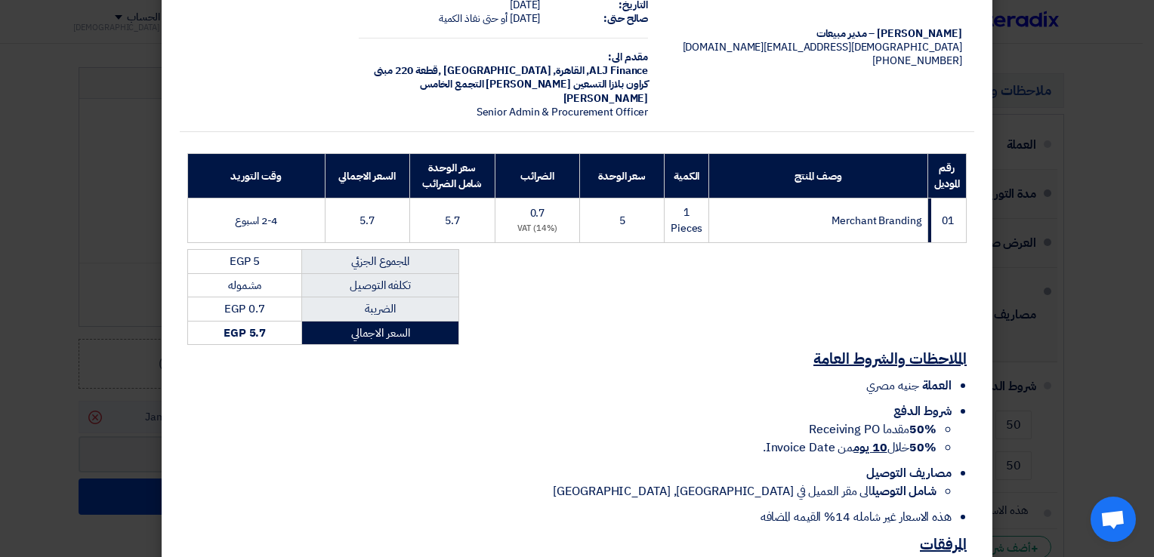
scroll to position [205, 0]
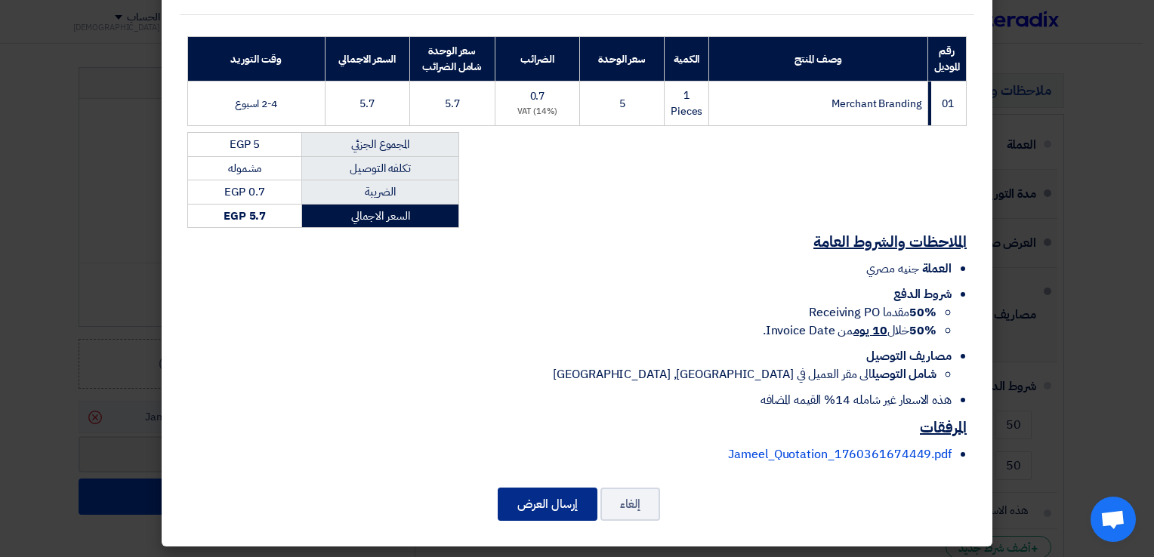
click at [581, 509] on button "إرسال العرض" at bounding box center [547, 504] width 100 height 33
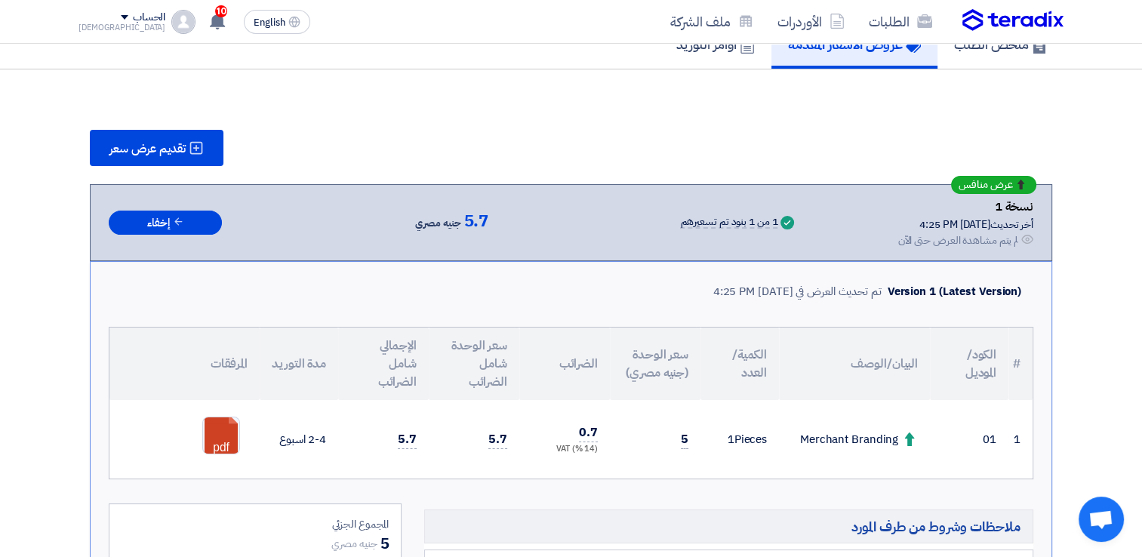
scroll to position [932, 0]
